Goal: Communication & Community: Answer question/provide support

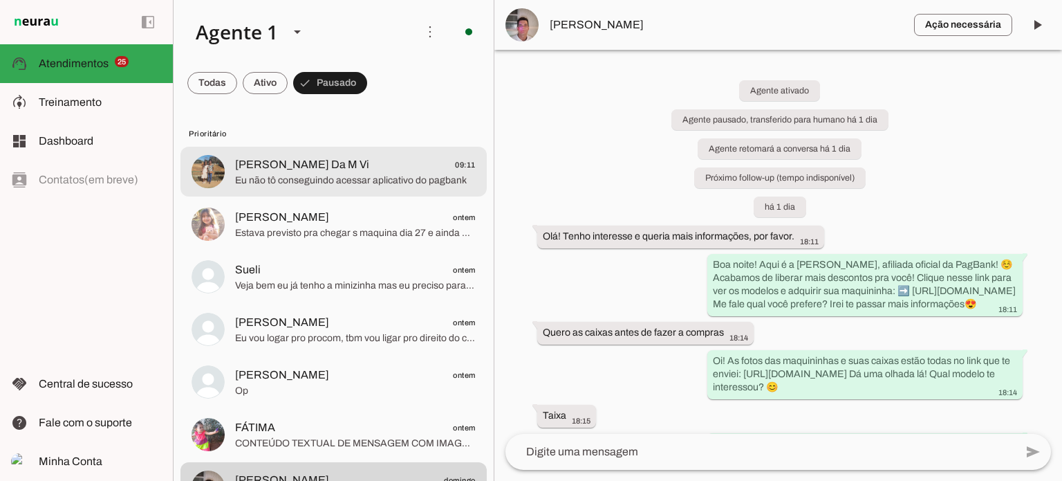
click at [373, 170] on span "[PERSON_NAME] Da M Vi 09:11" at bounding box center [355, 164] width 241 height 17
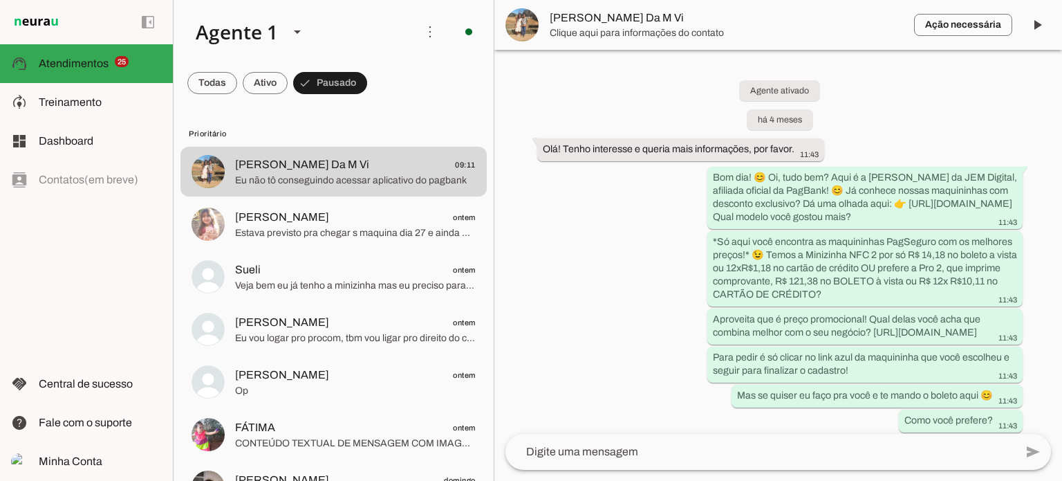
scroll to position [3404, 0]
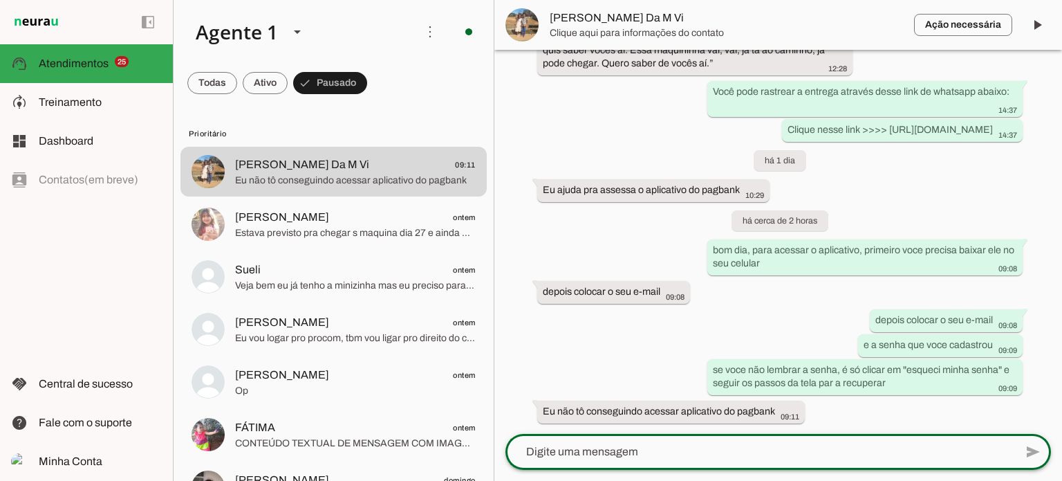
click at [842, 455] on textarea at bounding box center [761, 451] width 510 height 17
click at [651, 457] on textarea at bounding box center [761, 451] width 510 height 17
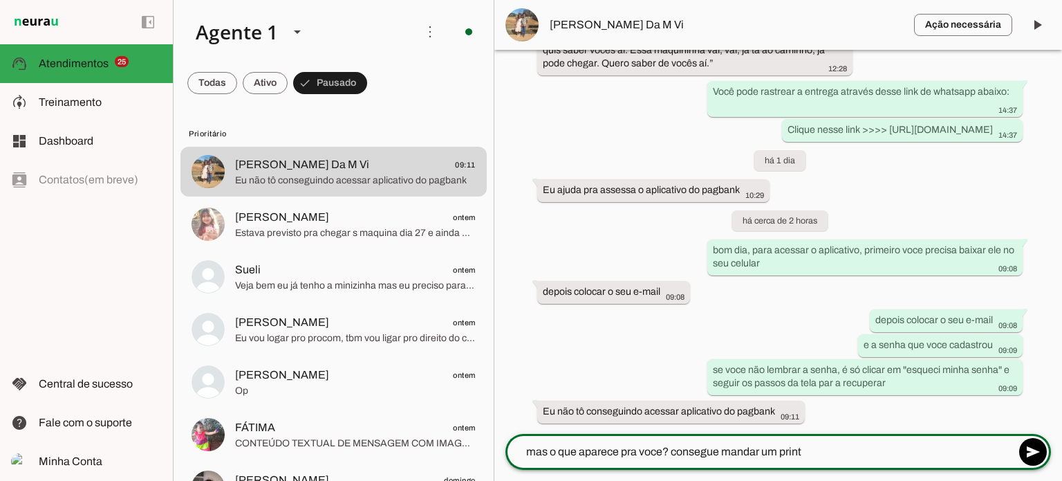
type textarea "mas o que aparece pra voce? consegue mandar um print?"
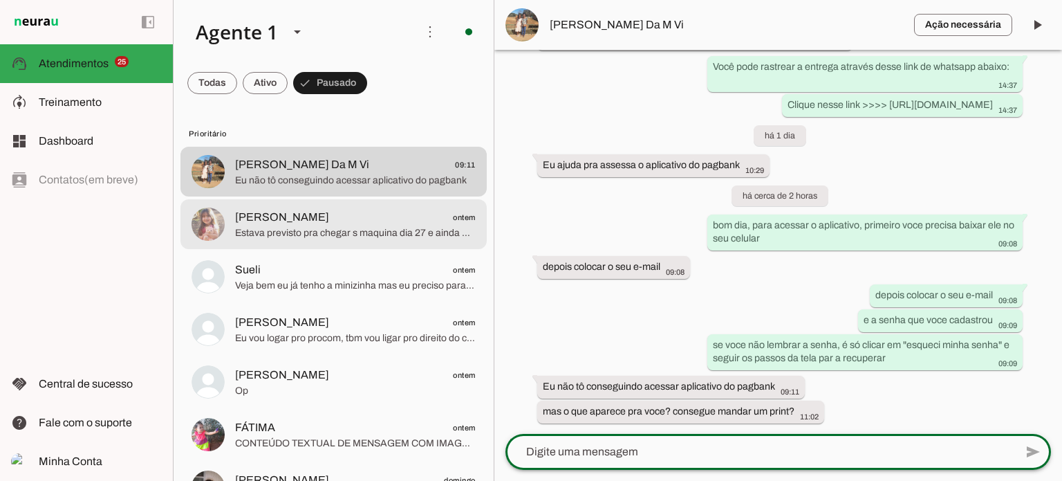
click at [412, 235] on span "Estava previsto pra chegar s maquina dia 27 e ainda não chegou" at bounding box center [355, 233] width 241 height 14
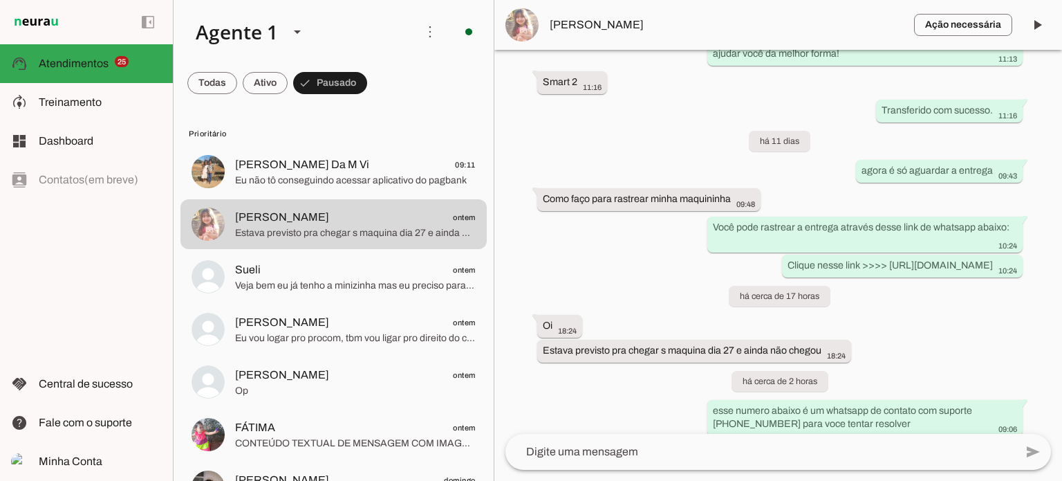
scroll to position [1669, 0]
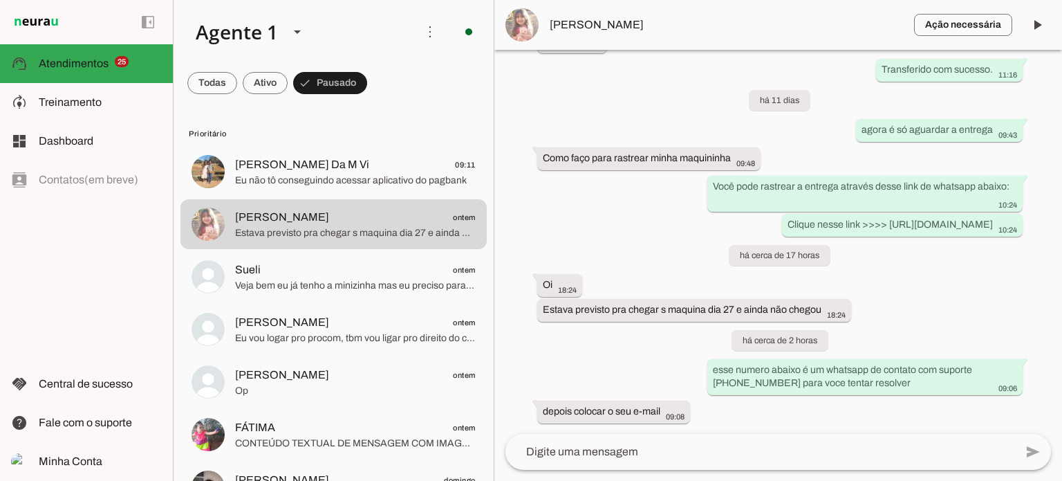
click at [0, 0] on lt-mirror at bounding box center [0, 0] width 0 height 0
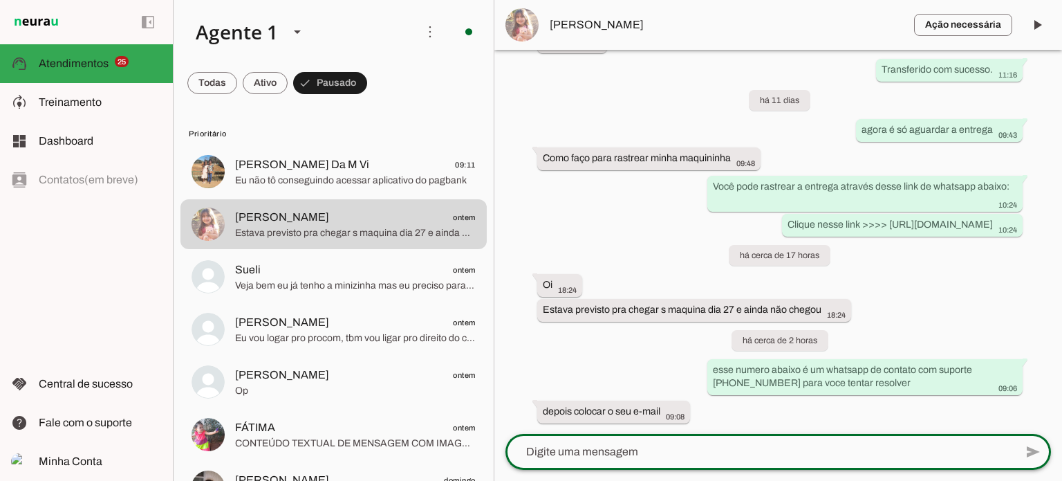
click at [0, 0] on lt-mirror at bounding box center [0, 0] width 0 height 0
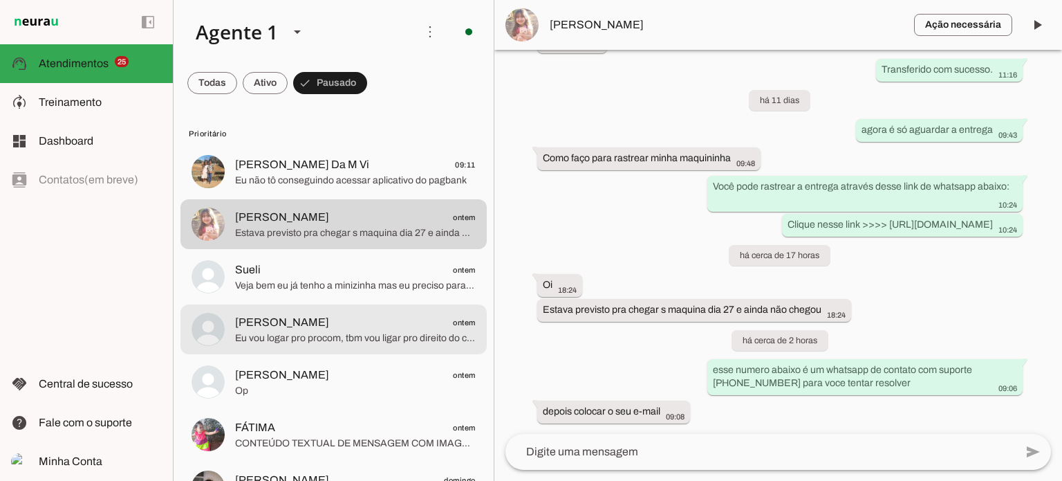
click at [360, 331] on span "Eu vou logar pro procom, tbm vou ligar pro direito do consumidor" at bounding box center [355, 338] width 241 height 14
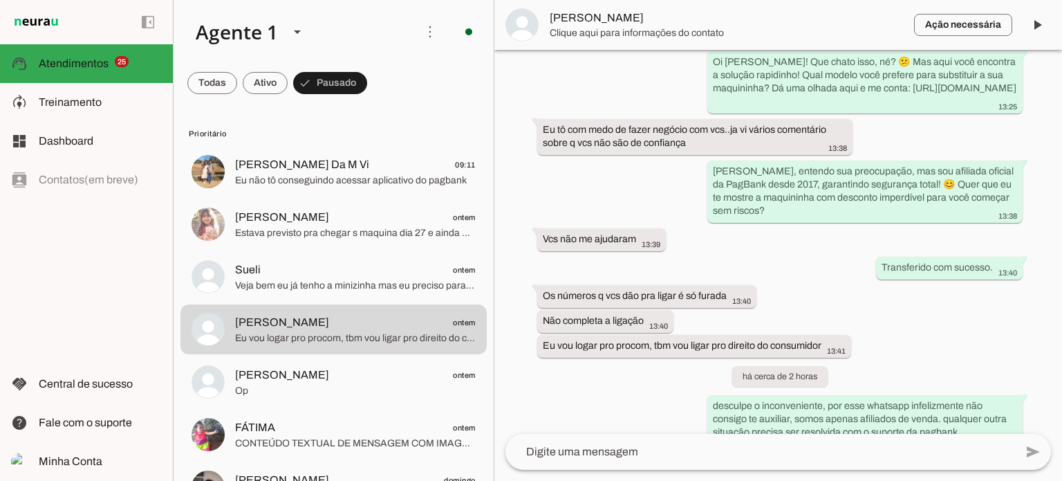
scroll to position [1128, 0]
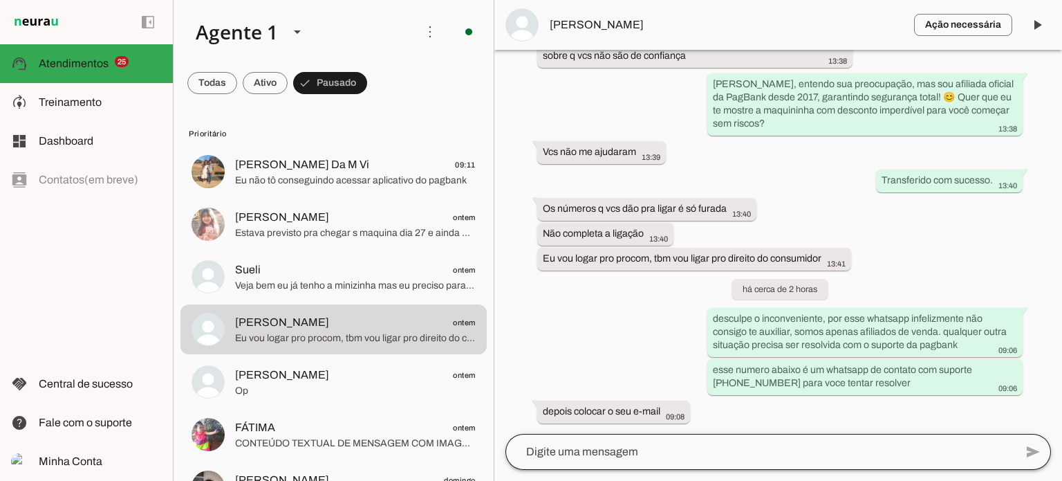
click at [757, 460] on div at bounding box center [761, 452] width 510 height 36
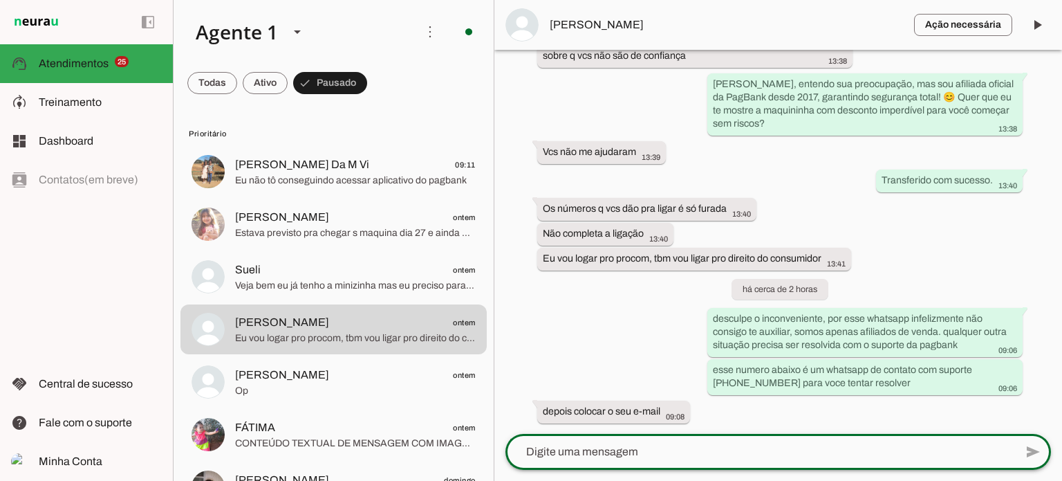
scroll to position [0, 0]
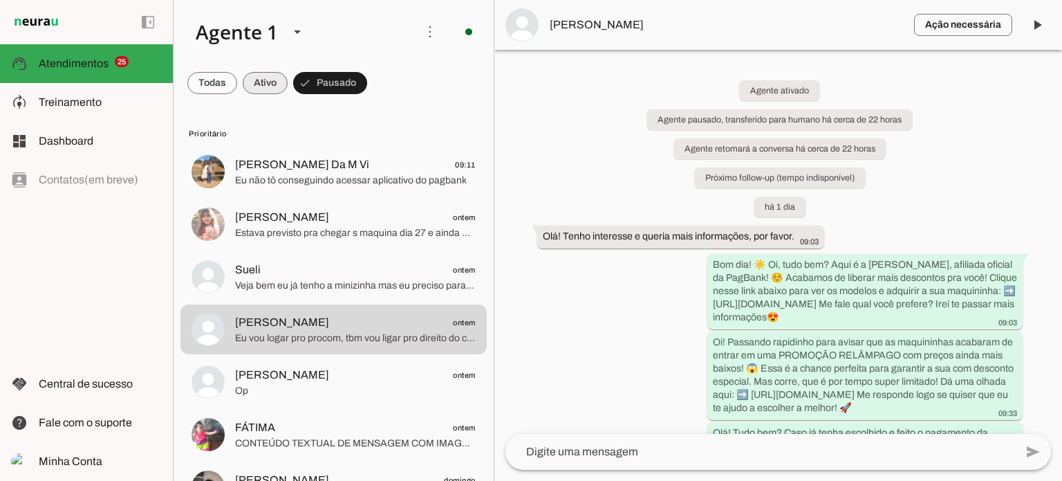
click at [237, 86] on span at bounding box center [212, 82] width 50 height 33
